Goal: Obtain resource: Download file/media

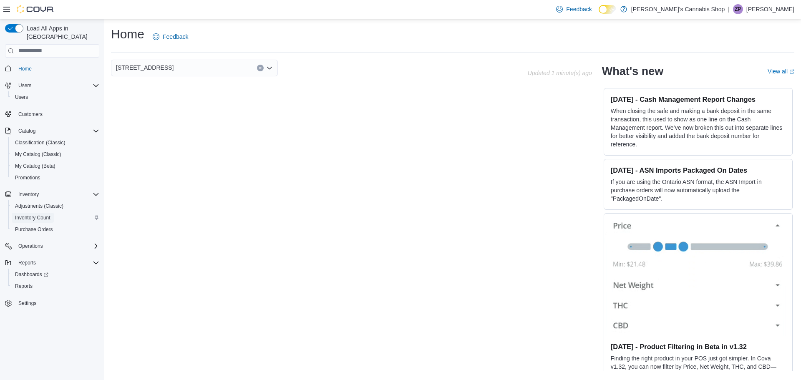
click at [40, 215] on span "Inventory Count" at bounding box center [32, 218] width 35 height 7
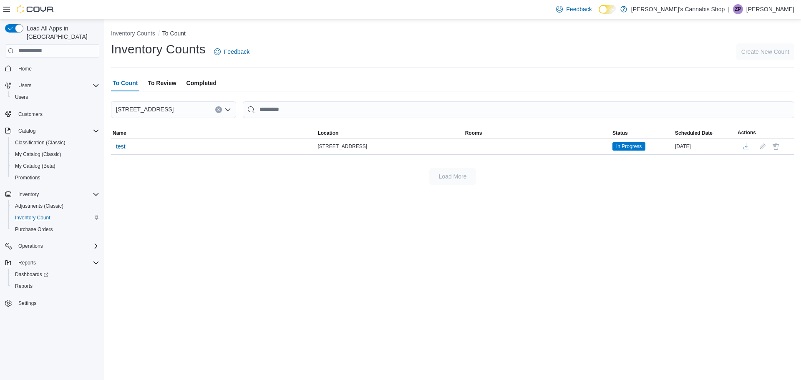
click at [156, 80] on span "To Review" at bounding box center [162, 83] width 28 height 17
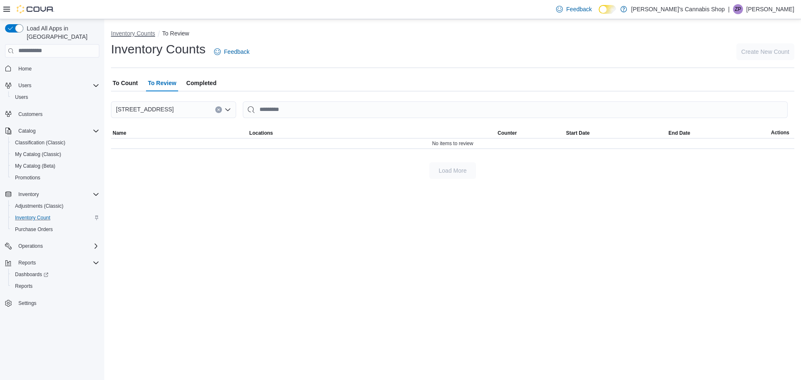
click at [150, 32] on button "Inventory Counts" at bounding box center [133, 33] width 44 height 7
click at [145, 37] on li "Inventory Counts" at bounding box center [136, 33] width 51 height 8
click at [170, 31] on button "To Count" at bounding box center [173, 33] width 23 height 7
click at [193, 79] on span "Completed" at bounding box center [202, 83] width 30 height 17
click at [133, 84] on span "To Count" at bounding box center [125, 83] width 25 height 17
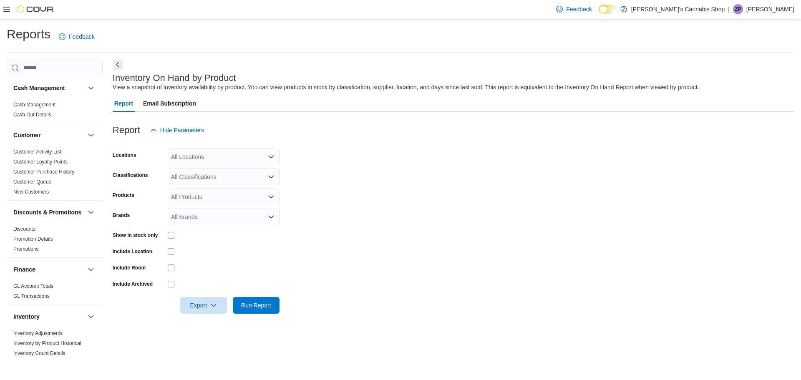
click at [271, 155] on icon "Open list of options" at bounding box center [271, 157] width 7 height 7
click at [237, 183] on span "160 Wellington St. E Unit 3" at bounding box center [215, 183] width 58 height 8
click at [397, 169] on form "Locations 160 Wellington St. E Unit 3 Combo box. Selected. 160 Wellington St. E…" at bounding box center [454, 226] width 682 height 175
click at [271, 177] on icon "Open list of options" at bounding box center [271, 177] width 7 height 7
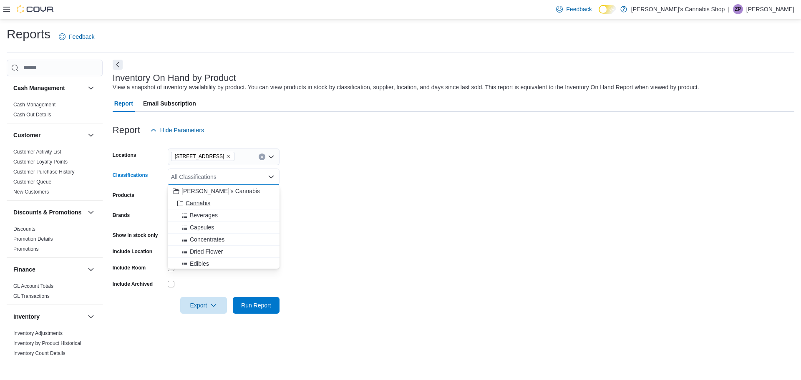
click at [197, 204] on span "Cannabis" at bounding box center [198, 203] width 25 height 8
click at [397, 179] on form "Locations 160 Wellington St. E Unit 3 Classifications Cannabis Combo box. Selec…" at bounding box center [454, 226] width 682 height 175
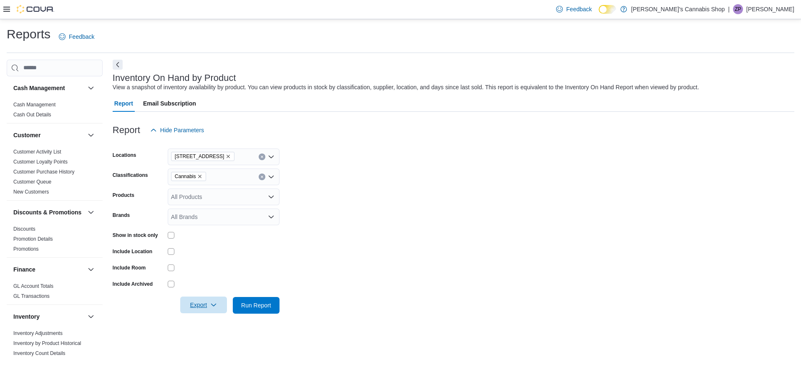
click at [212, 306] on icon "button" at bounding box center [213, 305] width 7 height 7
click at [203, 322] on span "Export to Excel" at bounding box center [205, 322] width 38 height 7
